Goal: Communication & Community: Connect with others

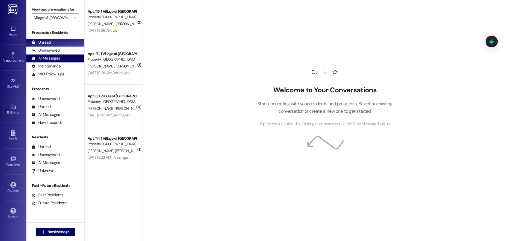
click at [54, 57] on div "All Messages" at bounding box center [46, 58] width 28 height 6
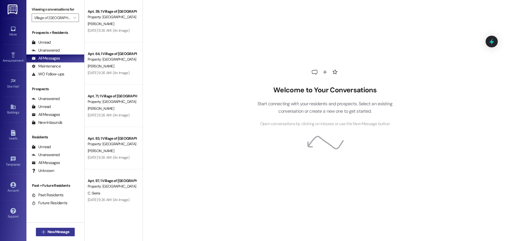
click at [52, 235] on button " New Message" at bounding box center [55, 231] width 39 height 8
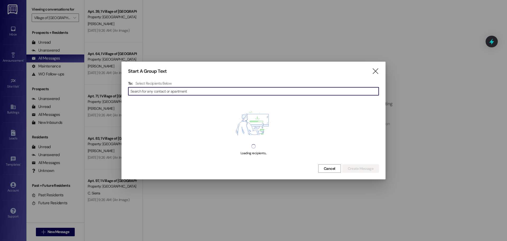
click at [197, 89] on input at bounding box center [255, 90] width 248 height 7
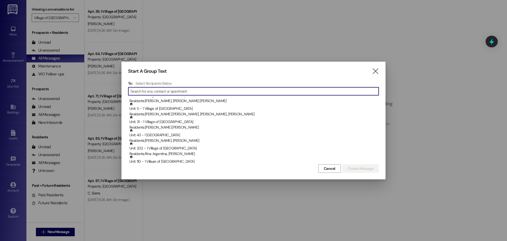
scroll to position [2034, 0]
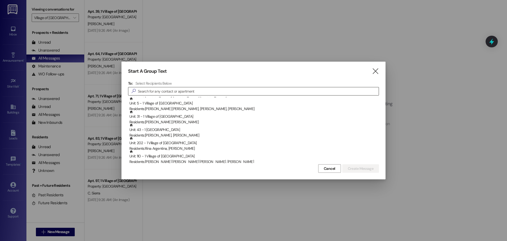
click at [183, 91] on input at bounding box center [258, 90] width 241 height 7
click at [183, 84] on div "Select Recipients Below" at bounding box center [255, 83] width 238 height 5
click at [183, 80] on div "Start A Group Text  To: Select Recipients Below  Unit: 49 - 1 [GEOGRAPHIC_DAT…" at bounding box center [254, 121] width 264 height 118
click at [148, 82] on h4 "Select Recipients Below" at bounding box center [154, 83] width 36 height 5
click at [145, 91] on input at bounding box center [258, 90] width 241 height 7
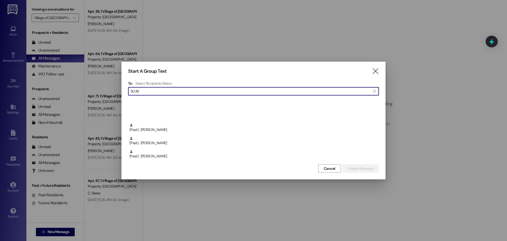
scroll to position [291, 0]
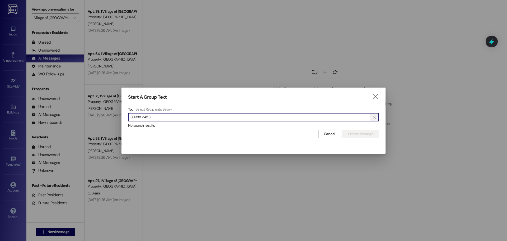
type input "3038813458"
click at [373, 115] on span "" at bounding box center [374, 117] width 5 height 8
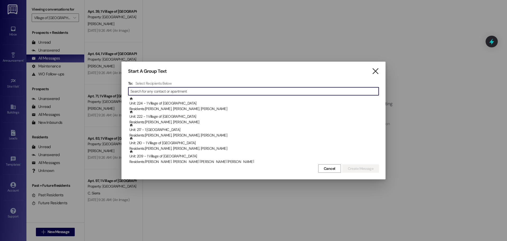
click at [374, 68] on icon "" at bounding box center [375, 71] width 7 height 6
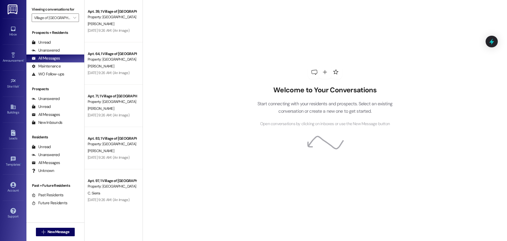
click at [323, 72] on icon at bounding box center [325, 72] width 4 height 4
click at [22, 184] on link "Account" at bounding box center [13, 187] width 21 height 14
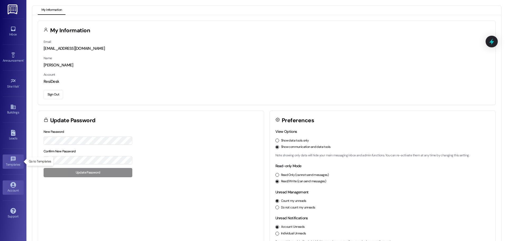
click at [16, 155] on link "Templates •" at bounding box center [13, 161] width 21 height 14
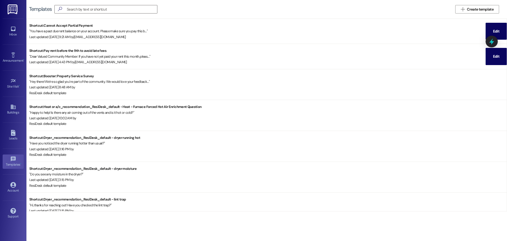
click at [8, 177] on div "Account Go to Account" at bounding box center [13, 187] width 21 height 26
click at [13, 189] on div "Account" at bounding box center [13, 190] width 26 height 5
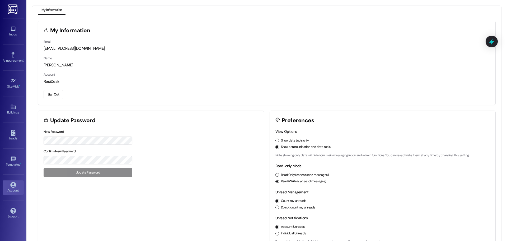
scroll to position [15, 0]
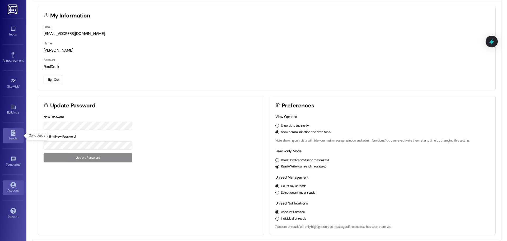
click at [16, 138] on div "Leads" at bounding box center [13, 138] width 26 height 5
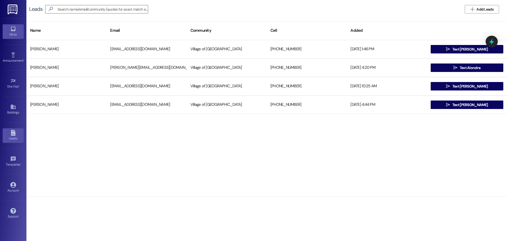
click at [18, 36] on div "Inbox" at bounding box center [13, 34] width 26 height 5
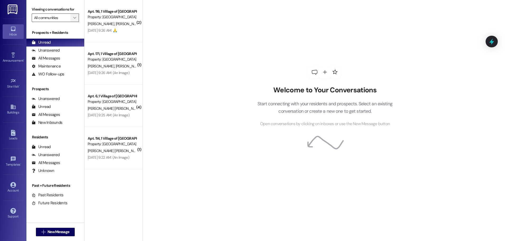
click at [71, 18] on button "" at bounding box center [75, 17] width 8 height 8
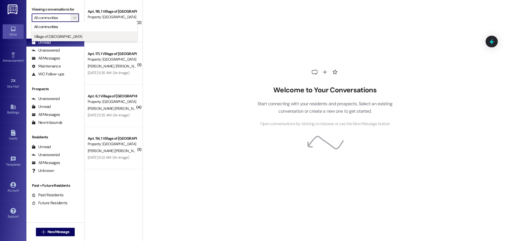
click at [58, 33] on button "Village of [GEOGRAPHIC_DATA]" at bounding box center [85, 37] width 106 height 10
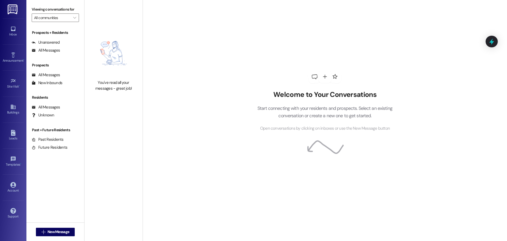
type input "Village of [GEOGRAPHIC_DATA]"
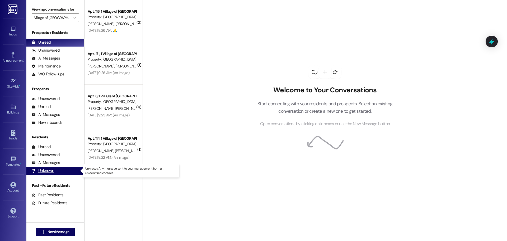
click at [51, 174] on div "Unknown (undefined)" at bounding box center [55, 171] width 58 height 8
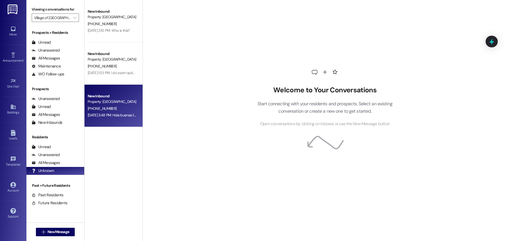
click at [95, 109] on span "[PHONE_NUMBER]" at bounding box center [102, 108] width 29 height 5
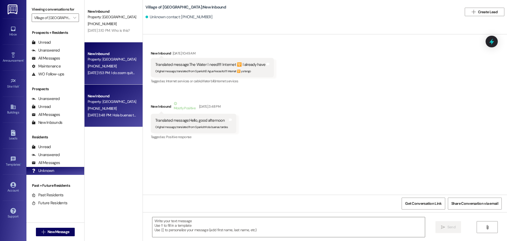
click at [113, 75] on div "[DATE] 1:53 PM: I do zoom quite often. Since you sent the i.d. and pass code I …" at bounding box center [112, 72] width 50 height 7
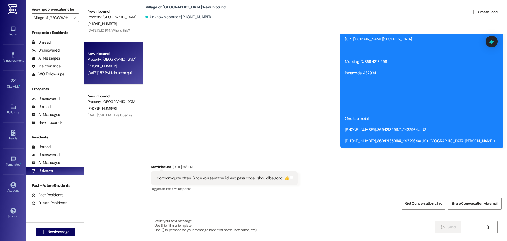
scroll to position [74, 0]
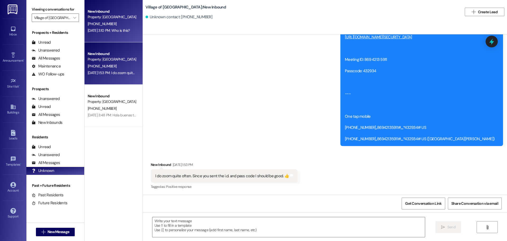
click at [103, 25] on span "[PHONE_NUMBER]" at bounding box center [102, 23] width 29 height 5
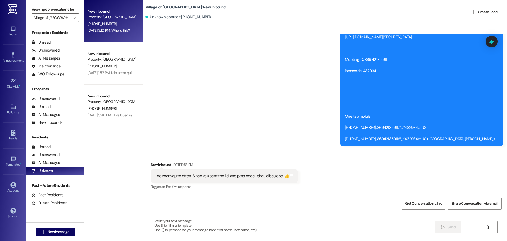
scroll to position [0, 0]
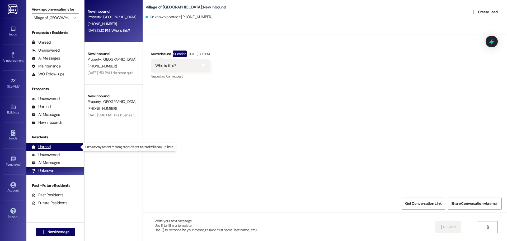
click at [48, 148] on div "Unread" at bounding box center [41, 147] width 19 height 6
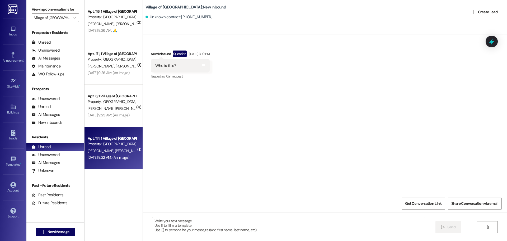
click at [111, 145] on div "Property: [GEOGRAPHIC_DATA]" at bounding box center [112, 144] width 49 height 6
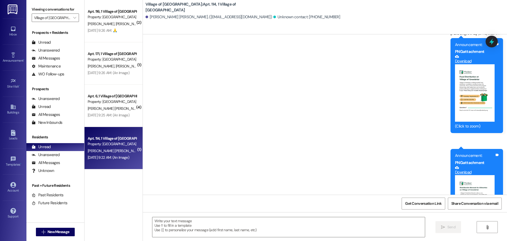
scroll to position [388, 0]
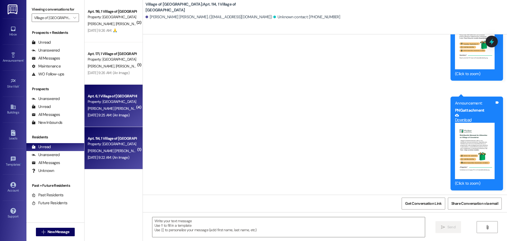
click at [113, 107] on div "[PERSON_NAME] [PERSON_NAME]" at bounding box center [112, 108] width 50 height 7
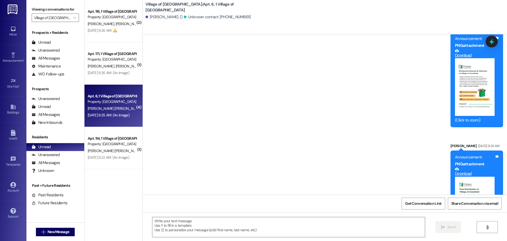
scroll to position [13390, 0]
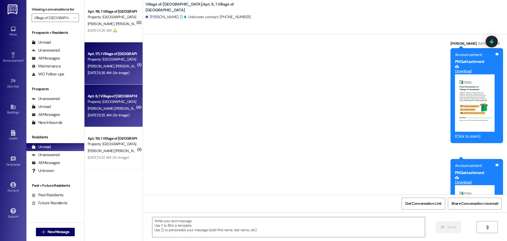
click at [106, 70] on div "[DATE] 9:26 AM: (An Image) [DATE] 9:26 AM: (An Image)" at bounding box center [109, 72] width 42 height 5
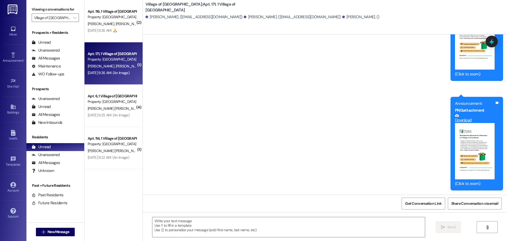
scroll to position [516, 0]
click at [50, 43] on div "Unread" at bounding box center [41, 43] width 19 height 6
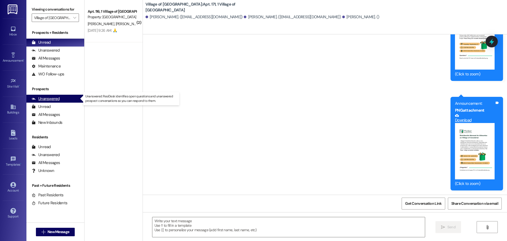
click at [60, 98] on div "Unanswered (0)" at bounding box center [55, 99] width 58 height 8
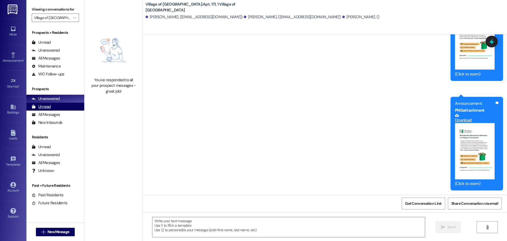
click at [51, 108] on div "Unread (0)" at bounding box center [55, 107] width 58 height 8
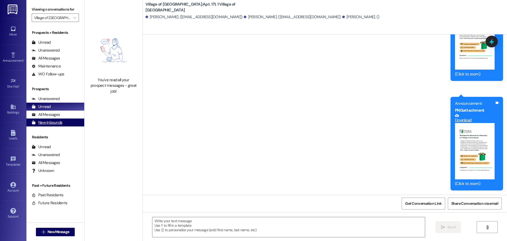
click at [52, 119] on div "New Inbounds (0)" at bounding box center [55, 122] width 58 height 8
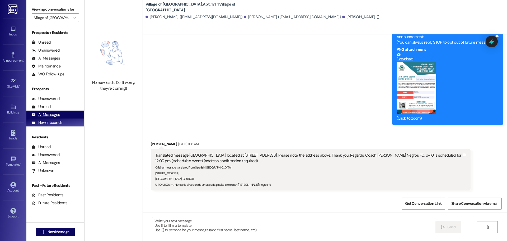
scroll to position [59, 0]
click at [53, 115] on div "All Messages" at bounding box center [46, 115] width 28 height 6
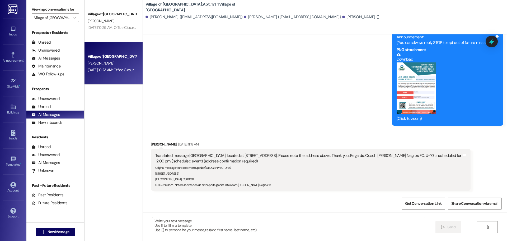
click at [101, 67] on div "[DATE] 10:23 AM: Office Closure Our office will be CLOSING @3PM [DATE], and CLO…" at bounding box center [112, 70] width 50 height 7
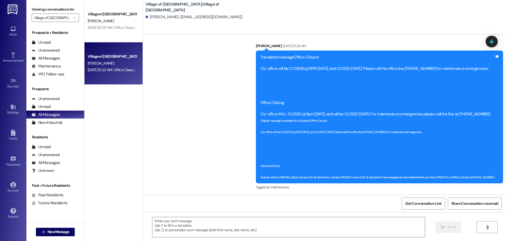
scroll to position [154, 0]
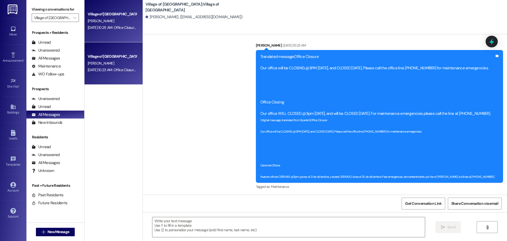
click at [109, 30] on div "[DATE] 10:25 AM: Office Closure Our office will be CLOSING @3PM [DATE], and CLO…" at bounding box center [112, 27] width 50 height 7
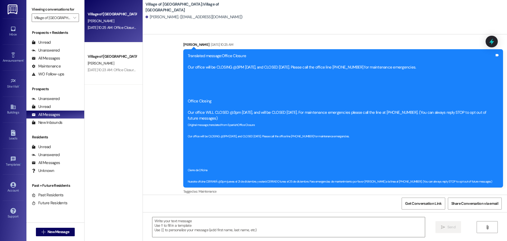
scroll to position [13, 0]
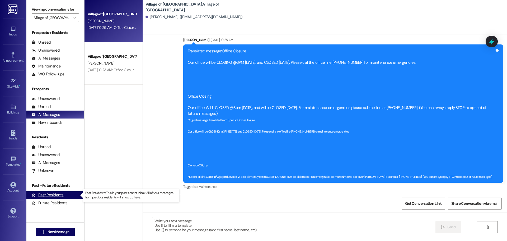
click at [55, 198] on div "Past Residents (0)" at bounding box center [55, 195] width 58 height 8
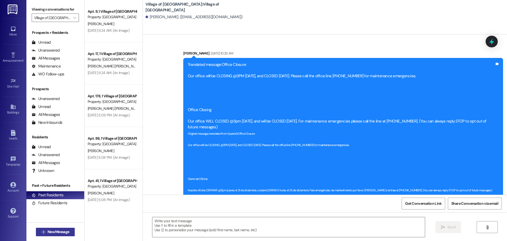
click at [58, 231] on span "New Message" at bounding box center [59, 232] width 22 height 6
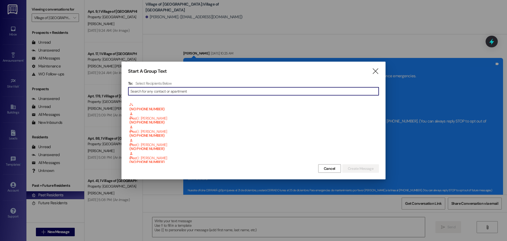
scroll to position [52725, 0]
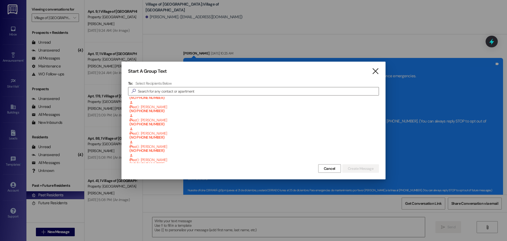
click at [377, 69] on icon "" at bounding box center [375, 71] width 7 height 6
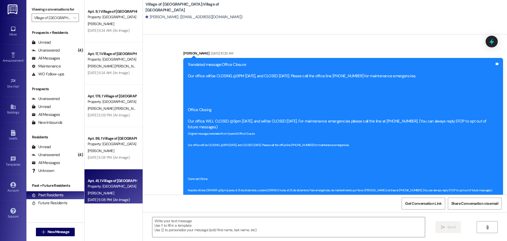
click at [91, 190] on div "[PERSON_NAME]" at bounding box center [112, 193] width 50 height 7
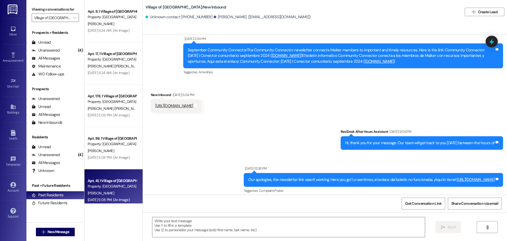
scroll to position [388, 0]
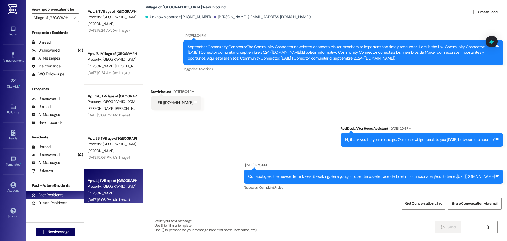
drag, startPoint x: 176, startPoint y: 95, endPoint x: 162, endPoint y: 123, distance: 31.8
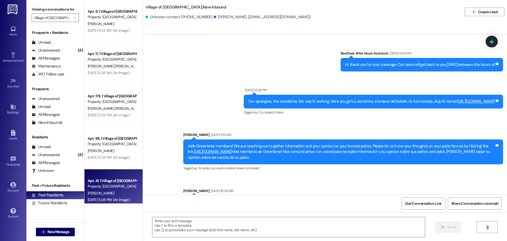
scroll to position [370, 0]
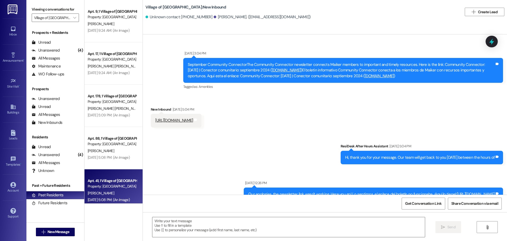
click at [193, 118] on link "[URL][DOMAIN_NAME]" at bounding box center [174, 120] width 38 height 5
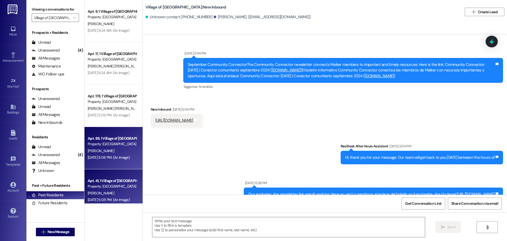
click at [95, 149] on span "[PERSON_NAME]" at bounding box center [101, 150] width 26 height 5
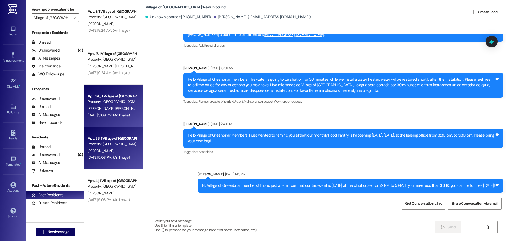
scroll to position [845, 0]
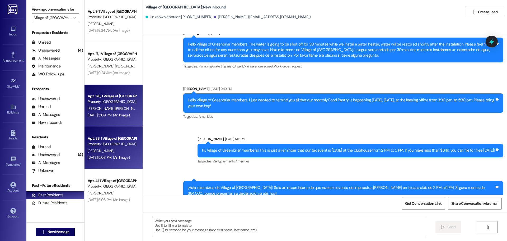
click at [97, 121] on div "Apt. 178, 1 Village of [GEOGRAPHIC_DATA] Property: [GEOGRAPHIC_DATA] [PERSON_NA…" at bounding box center [114, 106] width 58 height 42
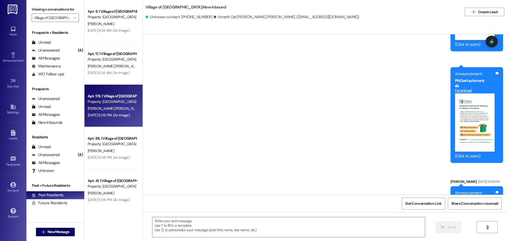
scroll to position [6239, 0]
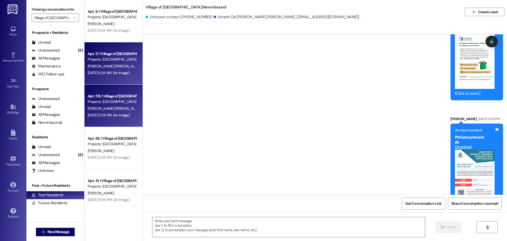
click at [105, 73] on div "[DATE] 9:24 AM: (An Image) [DATE] 9:24 AM: (An Image)" at bounding box center [109, 72] width 42 height 5
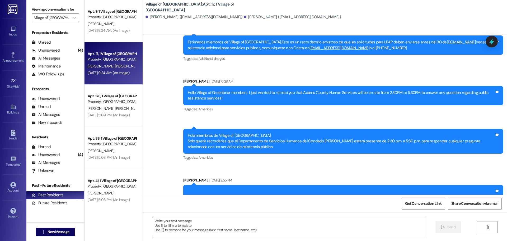
scroll to position [2711, 0]
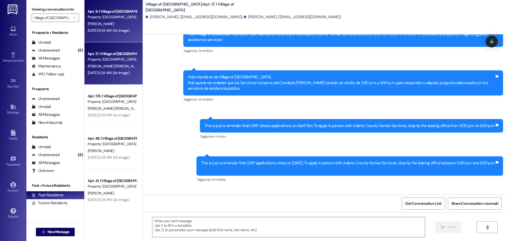
click at [112, 28] on div "[DATE] 9:24 AM: (An Image) [DATE] 9:24 AM: (An Image)" at bounding box center [109, 30] width 42 height 5
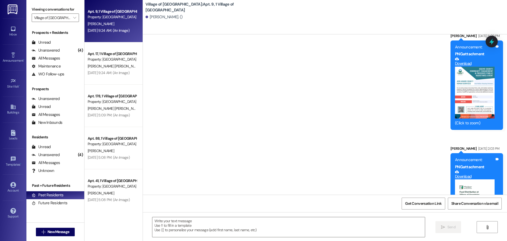
scroll to position [3320, 0]
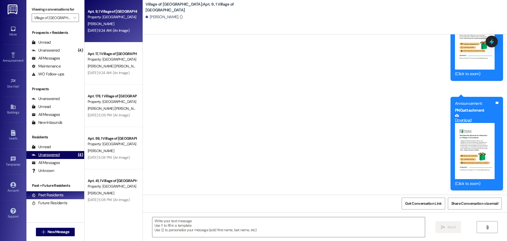
click at [57, 155] on div "Unanswered" at bounding box center [46, 155] width 28 height 6
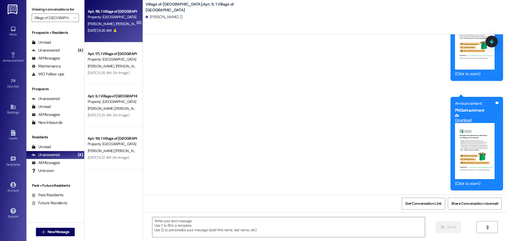
click at [107, 12] on div "Apt. 116, 1 Village of [GEOGRAPHIC_DATA]" at bounding box center [112, 12] width 49 height 6
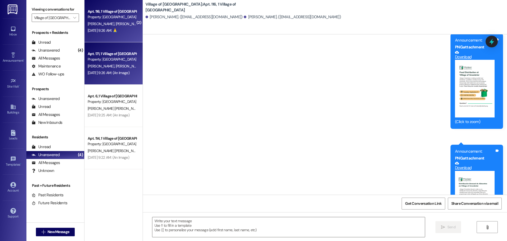
scroll to position [14100, 0]
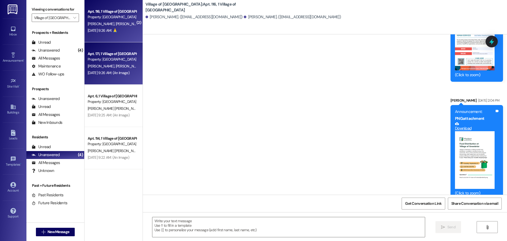
click at [121, 68] on span "[PERSON_NAME]" at bounding box center [129, 66] width 28 height 5
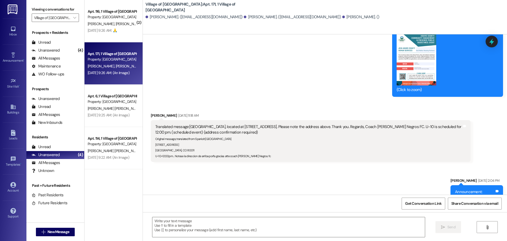
scroll to position [93, 0]
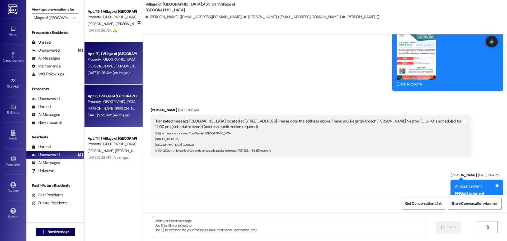
click at [106, 125] on div "Apt. 6, 1 Village of [GEOGRAPHIC_DATA] Property: [GEOGRAPHIC_DATA] [PERSON_NAME…" at bounding box center [114, 106] width 58 height 42
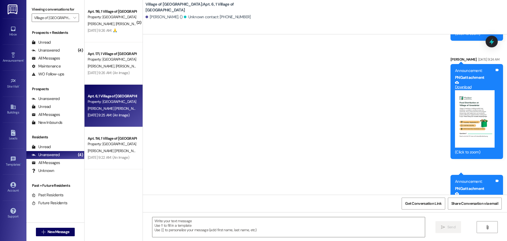
scroll to position [13390, 0]
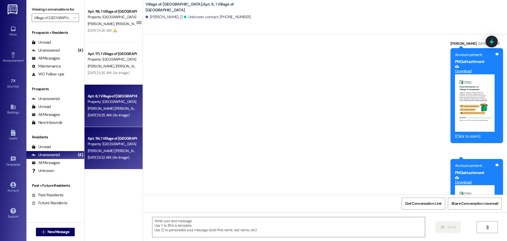
click at [107, 152] on div "[PERSON_NAME] [PERSON_NAME]" at bounding box center [112, 150] width 50 height 7
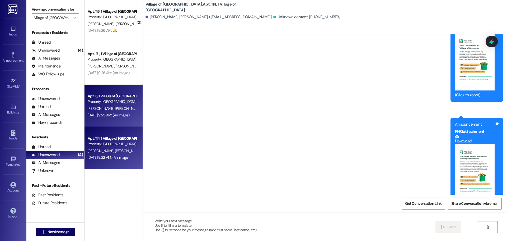
scroll to position [388, 0]
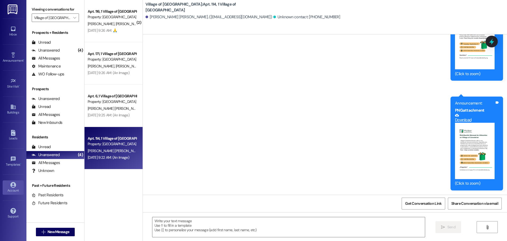
click at [18, 189] on div "Account" at bounding box center [13, 190] width 26 height 5
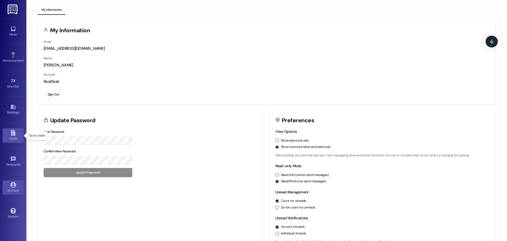
click at [15, 138] on div "Leads" at bounding box center [13, 138] width 26 height 5
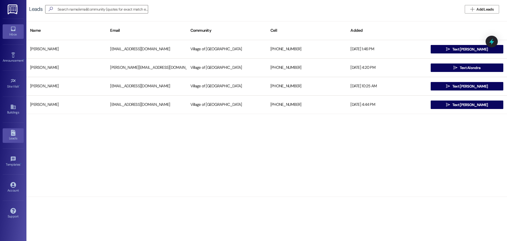
click at [16, 33] on div "Inbox" at bounding box center [13, 34] width 26 height 5
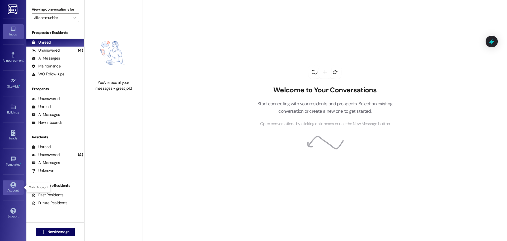
click at [16, 181] on link "Account" at bounding box center [13, 187] width 21 height 14
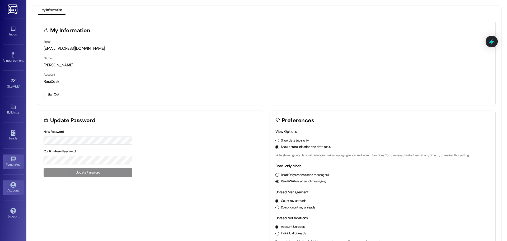
click at [13, 159] on icon at bounding box center [13, 159] width 6 height 6
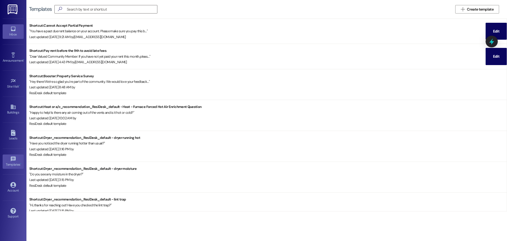
click at [9, 31] on link "Inbox" at bounding box center [13, 31] width 21 height 14
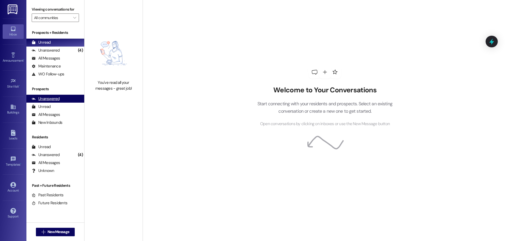
click at [55, 102] on div "Unanswered (0)" at bounding box center [55, 99] width 58 height 8
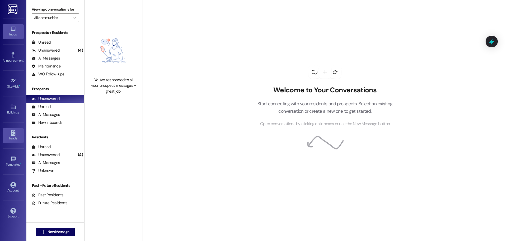
click at [16, 132] on link "Leads" at bounding box center [13, 135] width 21 height 14
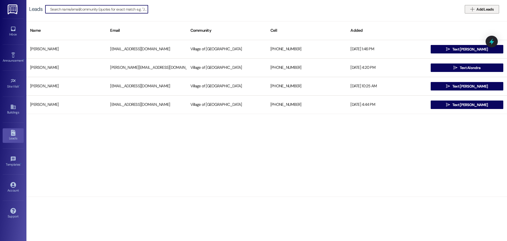
click at [489, 7] on span "Add Leads" at bounding box center [485, 10] width 17 height 6
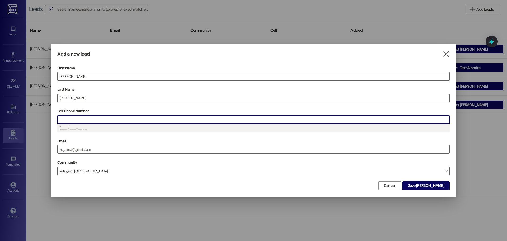
click at [94, 117] on input "Cell Phone Number" at bounding box center [254, 119] width 392 height 8
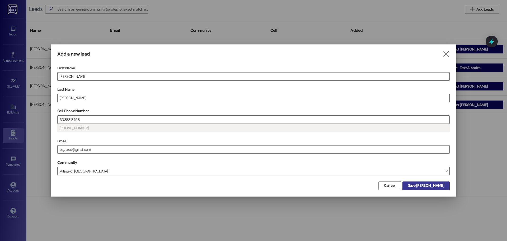
click at [441, 187] on span "Save [PERSON_NAME]" at bounding box center [426, 186] width 36 height 6
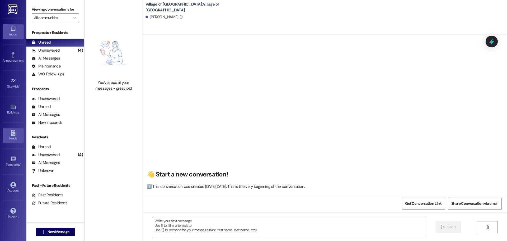
click at [17, 132] on link "Leads" at bounding box center [13, 135] width 21 height 14
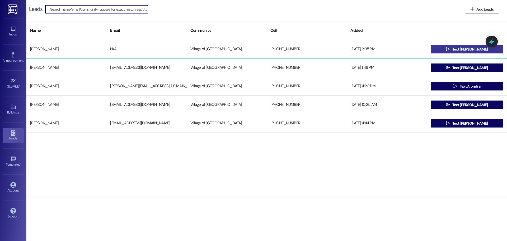
click at [476, 52] on span " Text [PERSON_NAME]" at bounding box center [467, 49] width 44 height 8
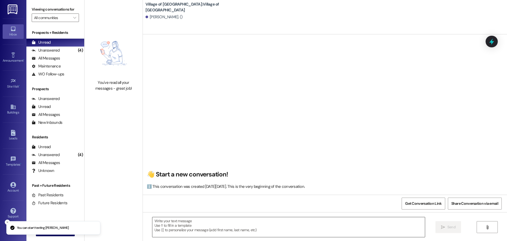
click at [221, 222] on textarea at bounding box center [288, 227] width 273 height 20
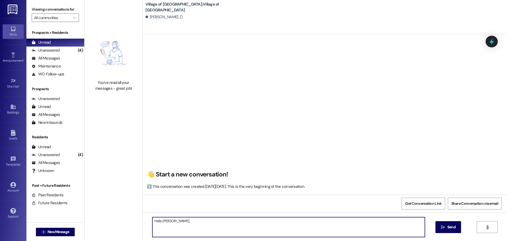
type textarea "Hello [PERSON_NAME],"
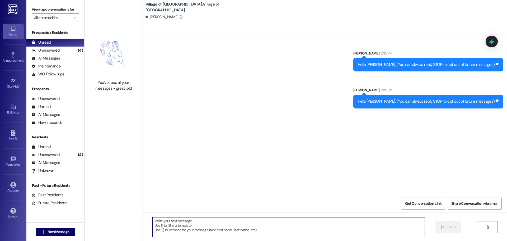
type textarea "T"
type textarea "I"
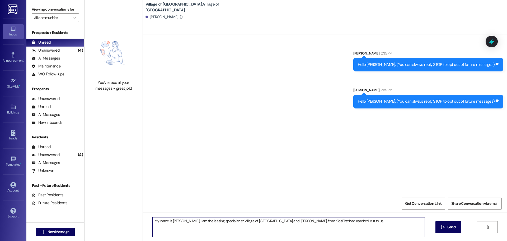
click at [274, 220] on textarea "My name is [PERSON_NAME], I am the leasing specialist at Village of [GEOGRAPHIC…" at bounding box center [288, 227] width 273 height 20
click at [381, 224] on textarea "My name is [PERSON_NAME], I am the leasing specialist at Village of [GEOGRAPHIC…" at bounding box center [288, 227] width 273 height 20
click at [413, 221] on textarea "My name is [PERSON_NAME], I am the leasing specialist at Village of [GEOGRAPHIC…" at bounding box center [288, 227] width 273 height 20
click at [404, 223] on textarea "My name is [PERSON_NAME], I am the leasing specialist at Village of [GEOGRAPHIC…" at bounding box center [288, 227] width 273 height 20
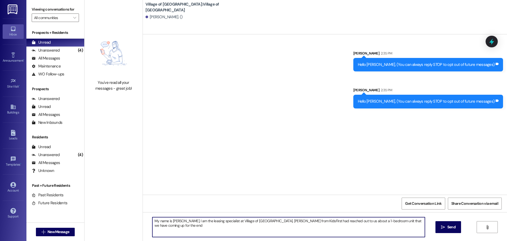
click at [280, 231] on textarea "My name is [PERSON_NAME], I am the leasing specialist at Village of [GEOGRAPHIC…" at bounding box center [288, 227] width 273 height 20
click at [229, 225] on textarea "My name is [PERSON_NAME], I am the leasing specialist at Village of [GEOGRAPHIC…" at bounding box center [288, 227] width 273 height 20
click at [292, 222] on textarea "My name is [PERSON_NAME], I am the leasing specialist at Village of [GEOGRAPHIC…" at bounding box center [288, 227] width 273 height 20
click at [292, 227] on textarea "My name is [PERSON_NAME], I am the leasing specialist at Village of [GEOGRAPHIC…" at bounding box center [288, 227] width 273 height 20
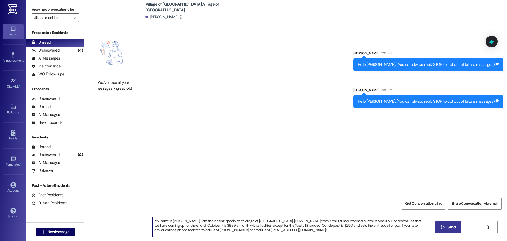
type textarea "My name is [PERSON_NAME], I am the leasing specialist at Village of [GEOGRAPHIC…"
click at [441, 229] on icon "" at bounding box center [443, 227] width 4 height 4
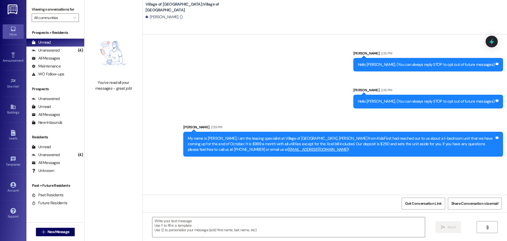
click at [12, 30] on icon at bounding box center [13, 29] width 4 height 4
click at [53, 47] on div "Unanswered (4)" at bounding box center [55, 50] width 58 height 8
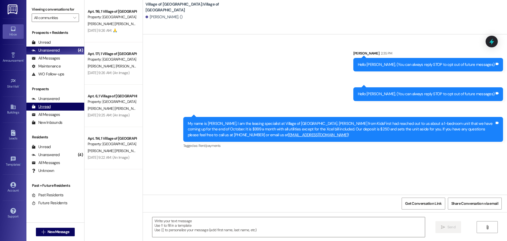
click at [58, 108] on div "Unread (0)" at bounding box center [55, 107] width 58 height 8
